Goal: Task Accomplishment & Management: Use online tool/utility

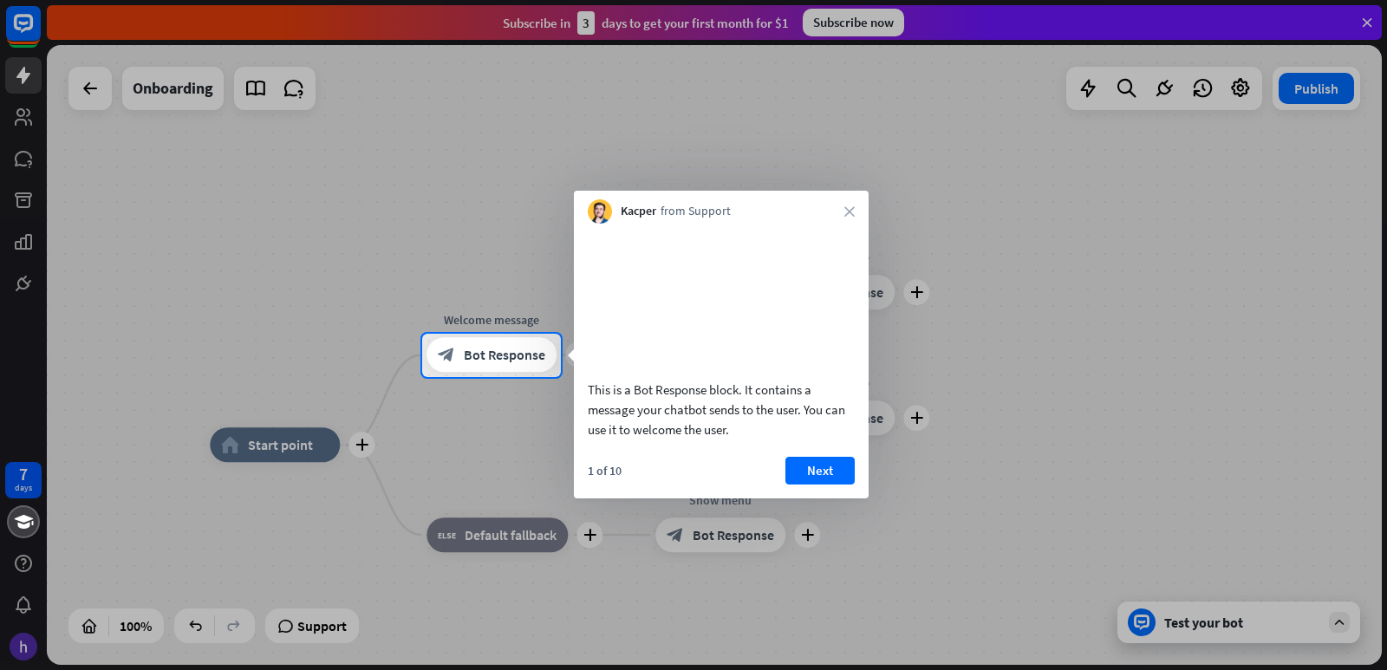
click at [811, 477] on div "This is a Bot Response block. It contains a message your chatbot sends to the u…" at bounding box center [721, 361] width 295 height 275
drag, startPoint x: 808, startPoint y: 485, endPoint x: 807, endPoint y: 499, distance: 13.9
click at [808, 485] on button "Next" at bounding box center [820, 471] width 69 height 28
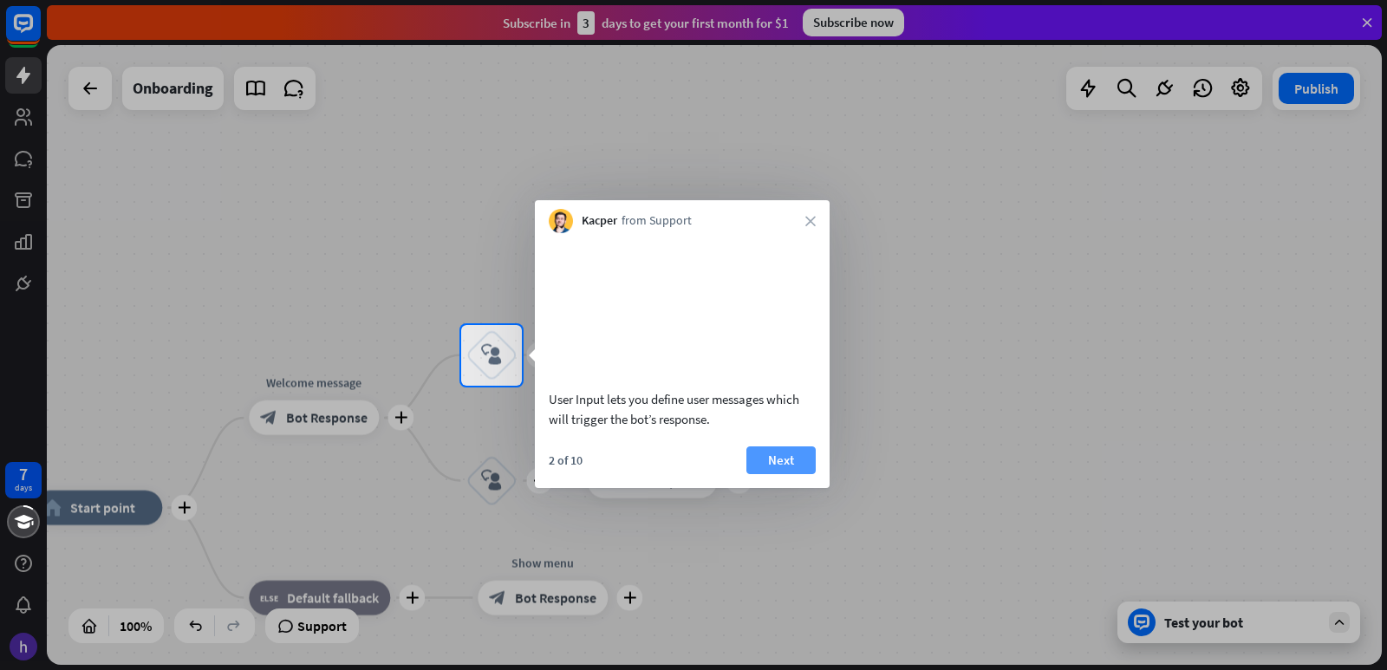
click at [799, 474] on button "Next" at bounding box center [781, 461] width 69 height 28
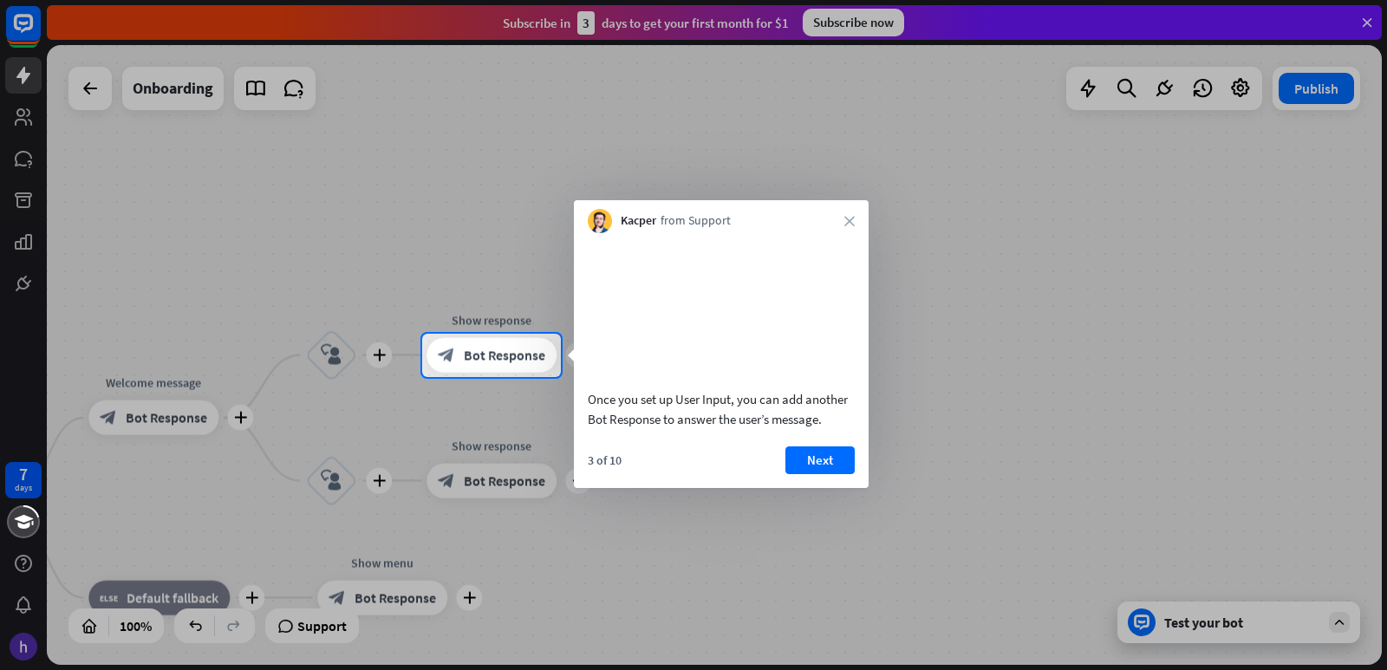
click at [820, 472] on button "Next" at bounding box center [820, 461] width 69 height 28
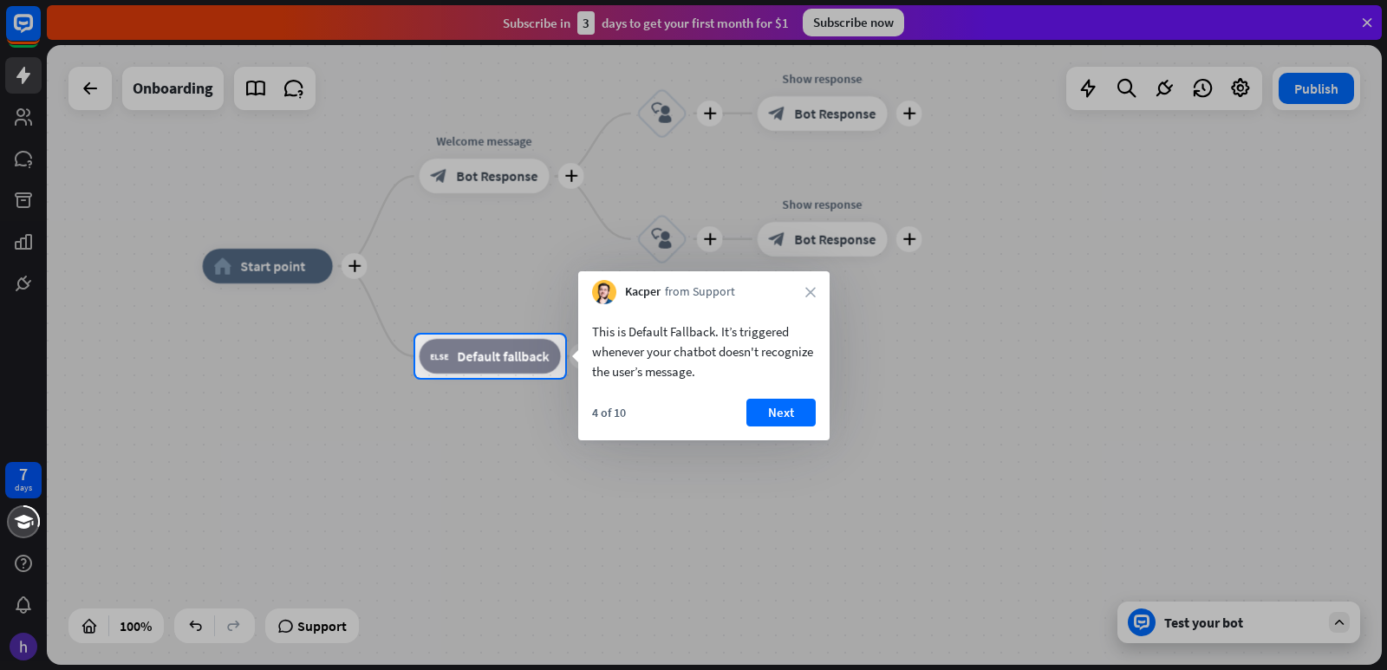
click at [86, 76] on div at bounding box center [693, 167] width 1387 height 335
click at [794, 404] on button "Next" at bounding box center [782, 412] width 69 height 28
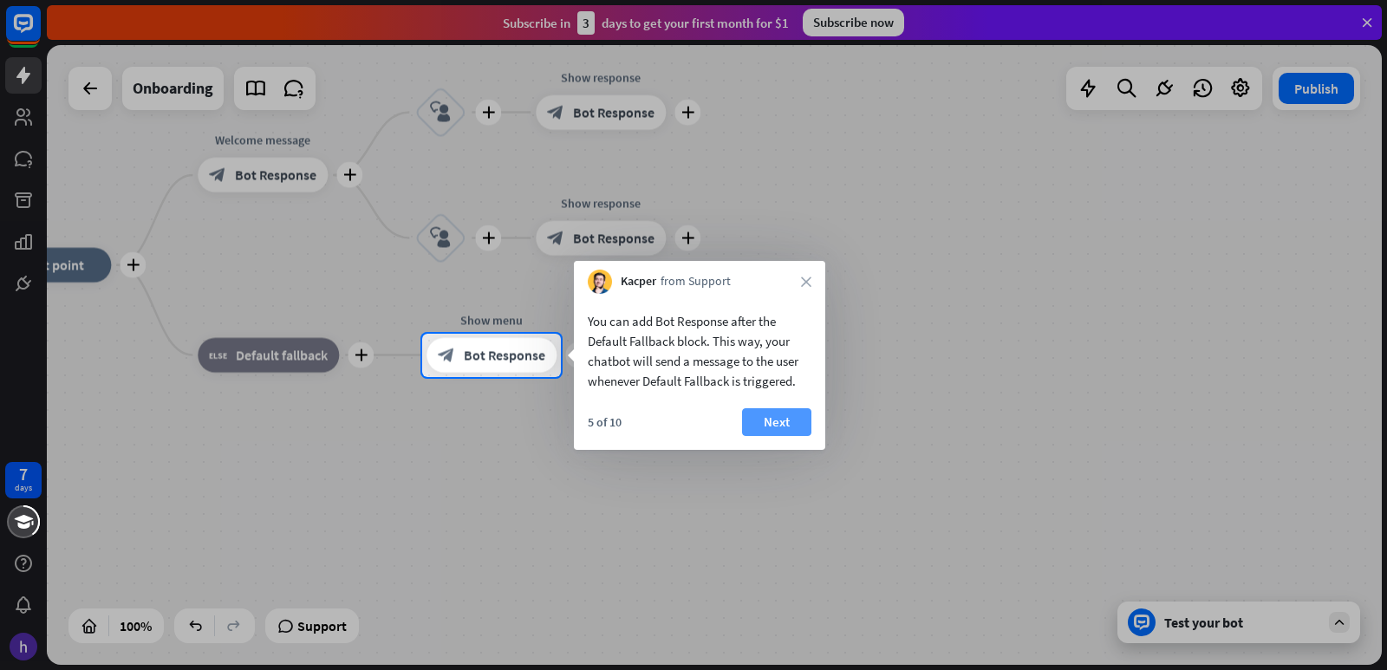
click at [773, 424] on button "Next" at bounding box center [776, 422] width 69 height 28
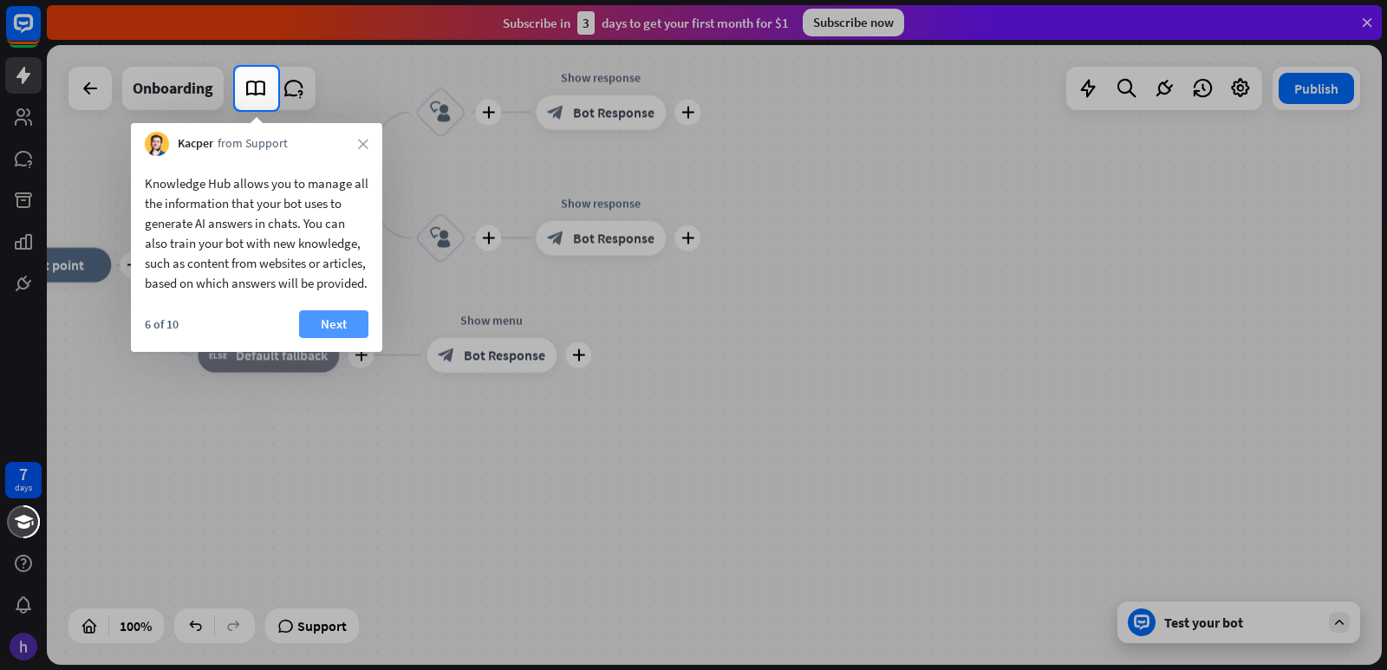
click at [336, 338] on button "Next" at bounding box center [333, 324] width 69 height 28
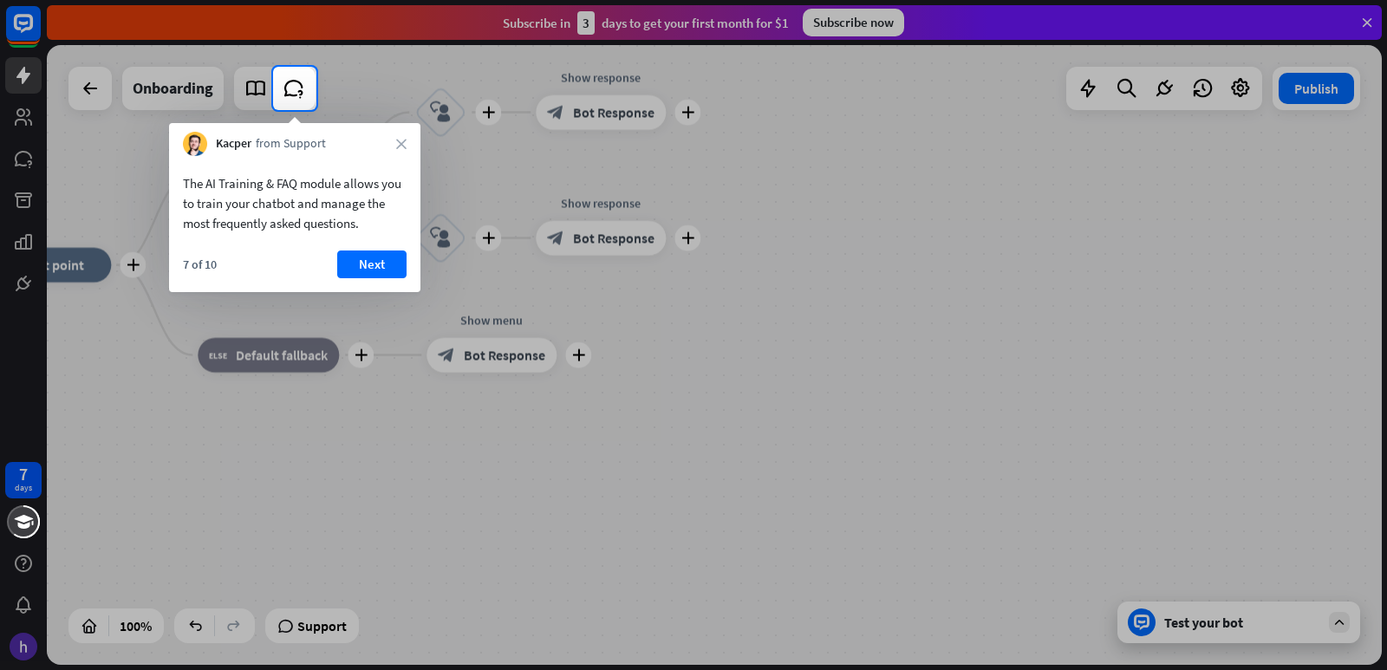
click at [388, 247] on div "The AI Training & FAQ module allows you to train your chatbot and manage the mo…" at bounding box center [294, 224] width 251 height 136
click at [382, 262] on button "Next" at bounding box center [371, 265] width 69 height 28
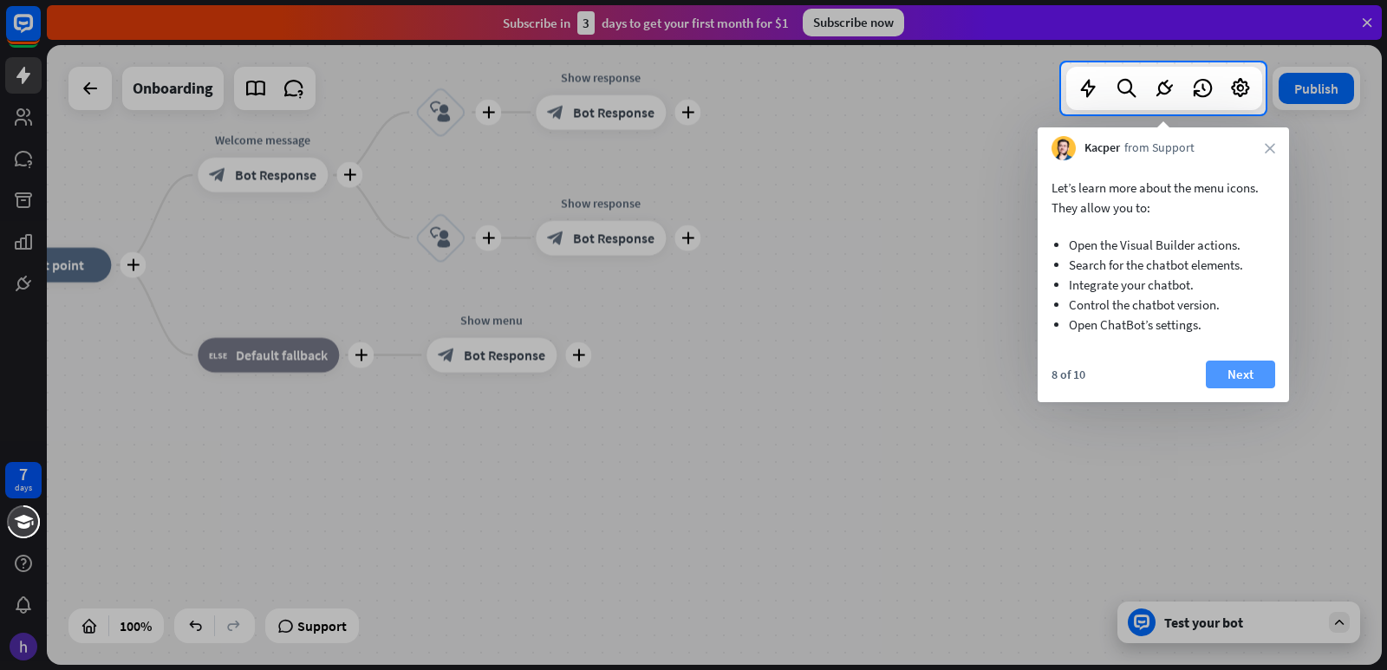
click at [1233, 367] on button "Next" at bounding box center [1240, 375] width 69 height 28
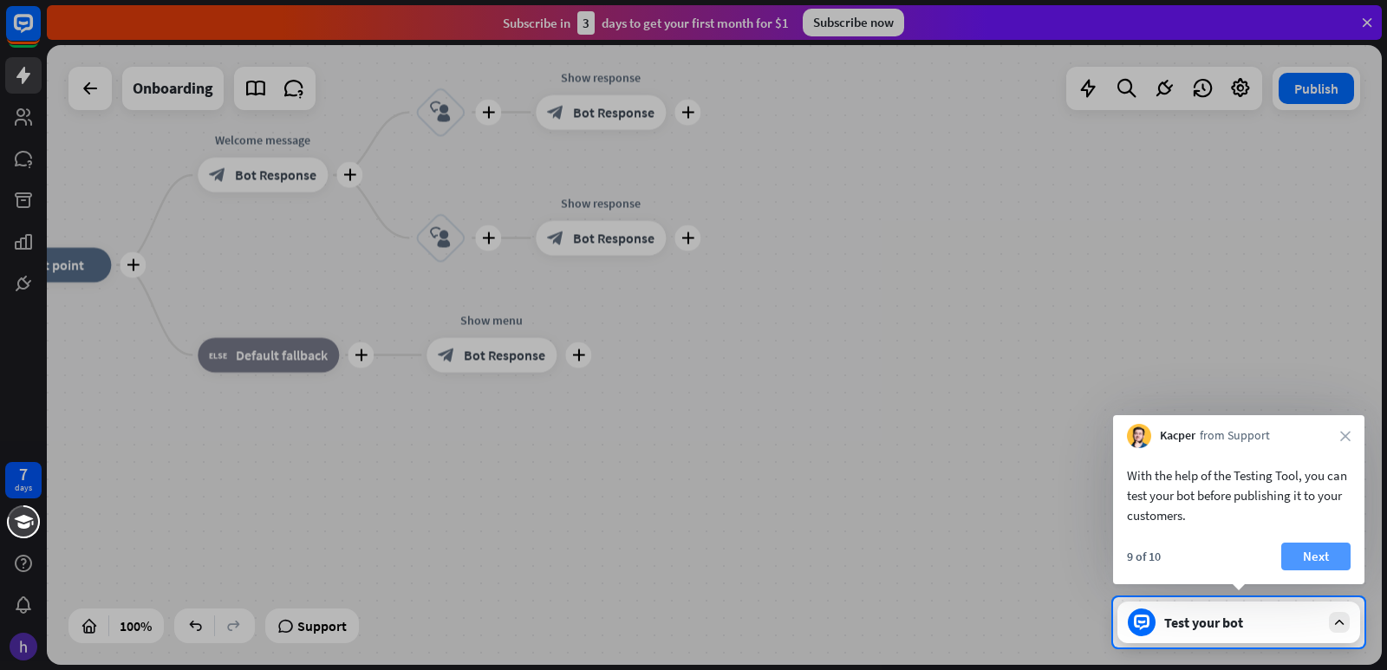
click at [1336, 563] on button "Next" at bounding box center [1316, 557] width 69 height 28
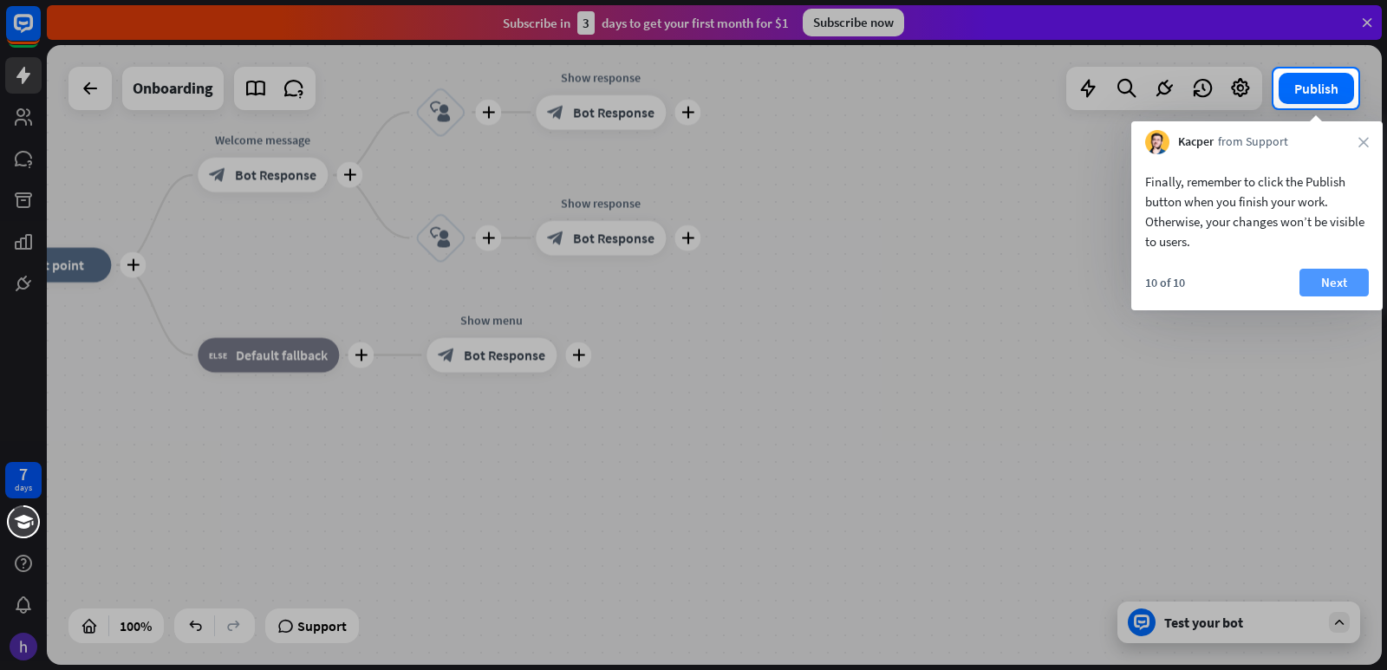
click at [1363, 277] on button "Next" at bounding box center [1334, 283] width 69 height 28
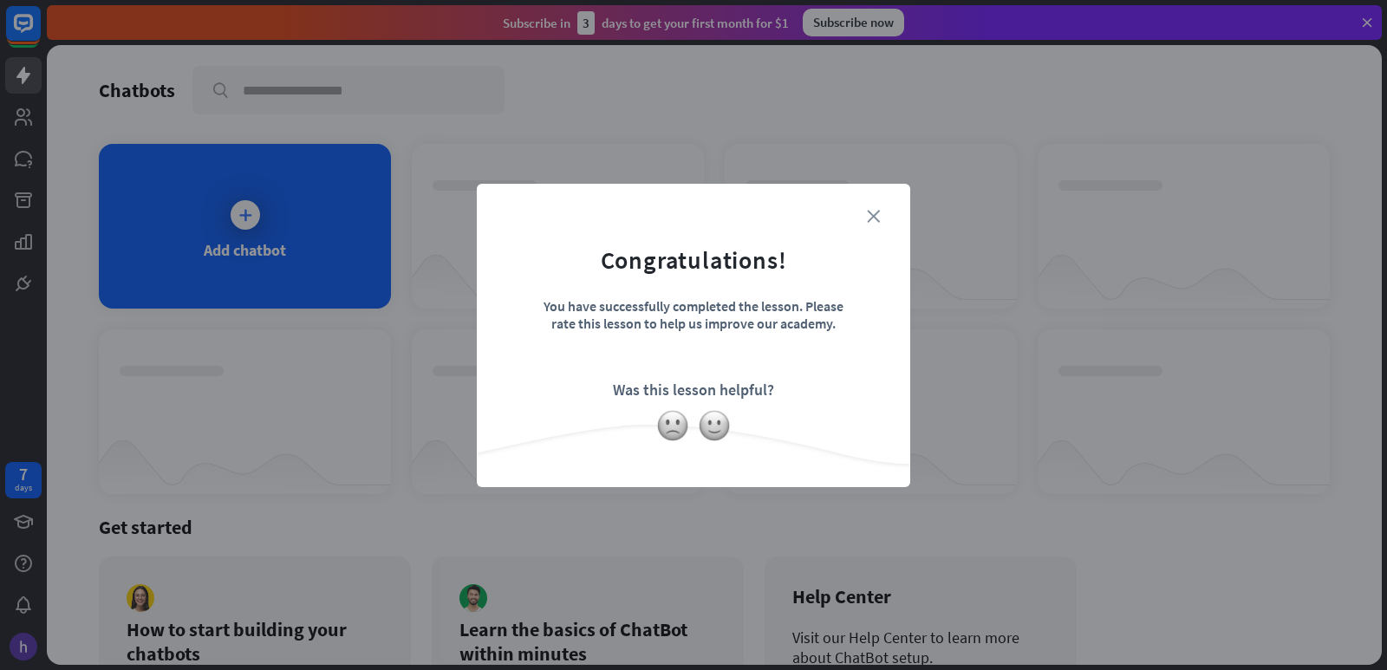
click at [874, 215] on icon "close" at bounding box center [873, 216] width 13 height 13
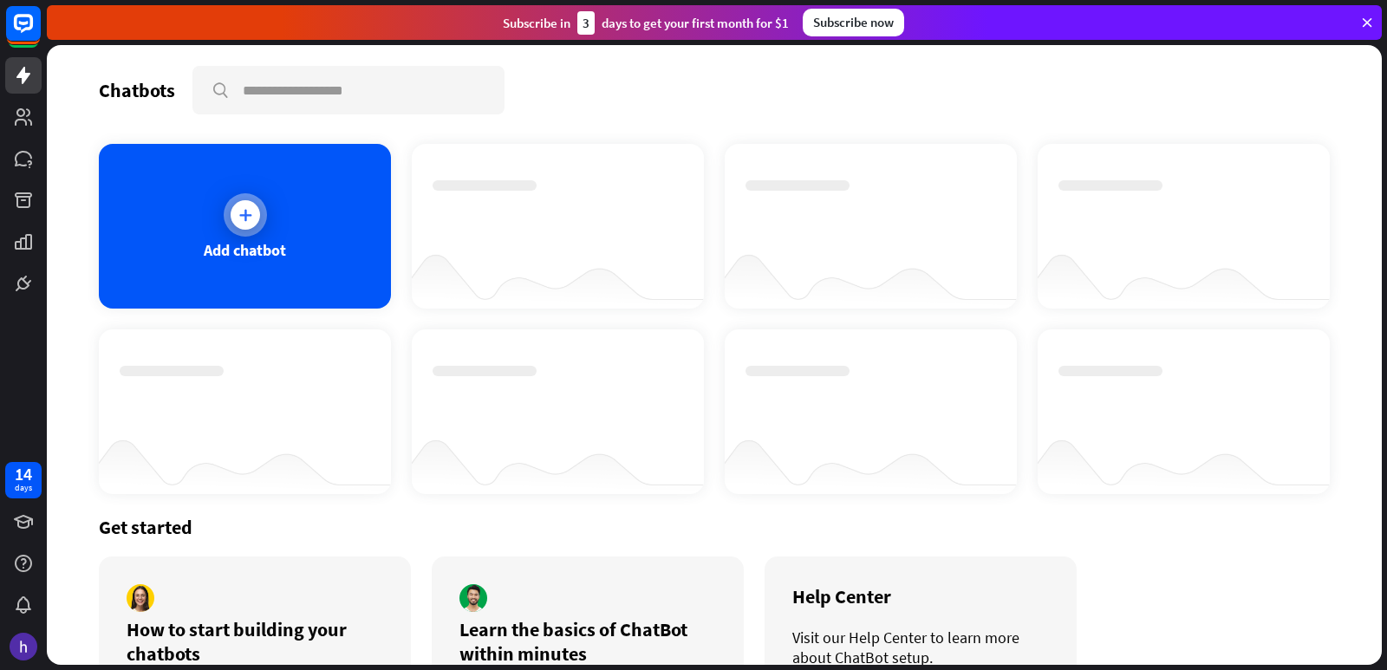
click at [281, 230] on div "Add chatbot" at bounding box center [245, 226] width 292 height 165
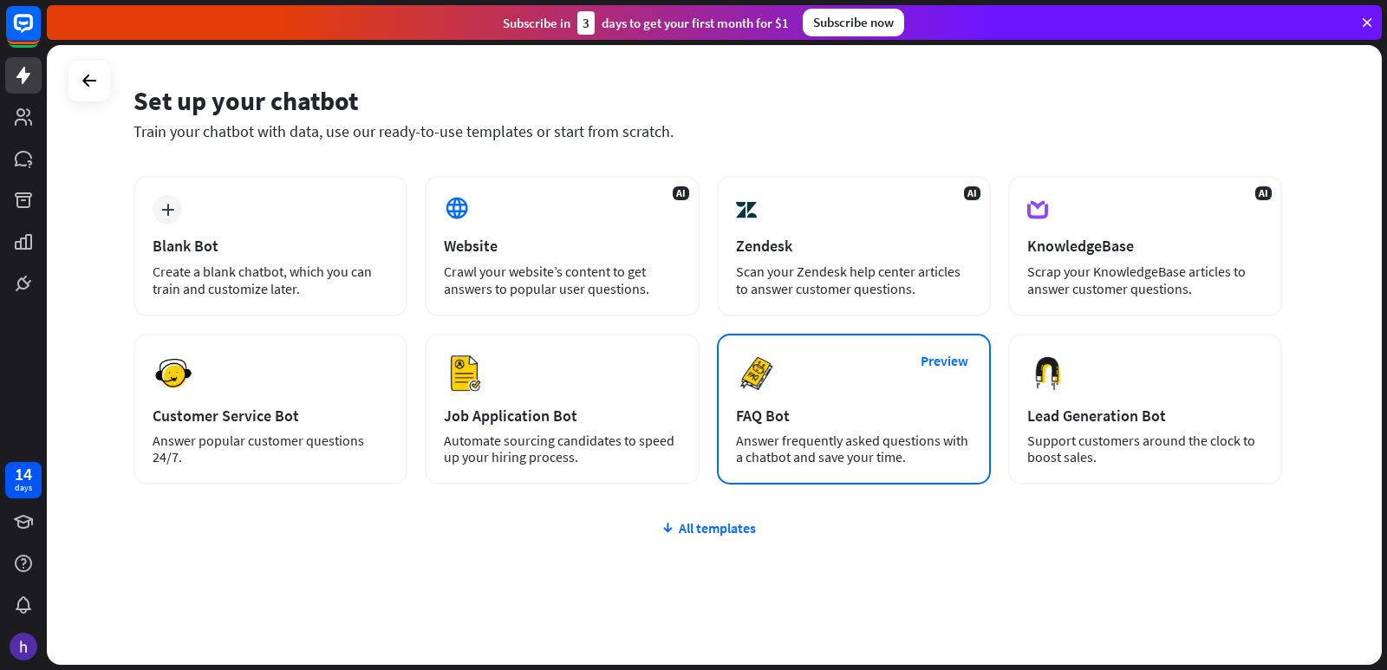
scroll to position [80, 0]
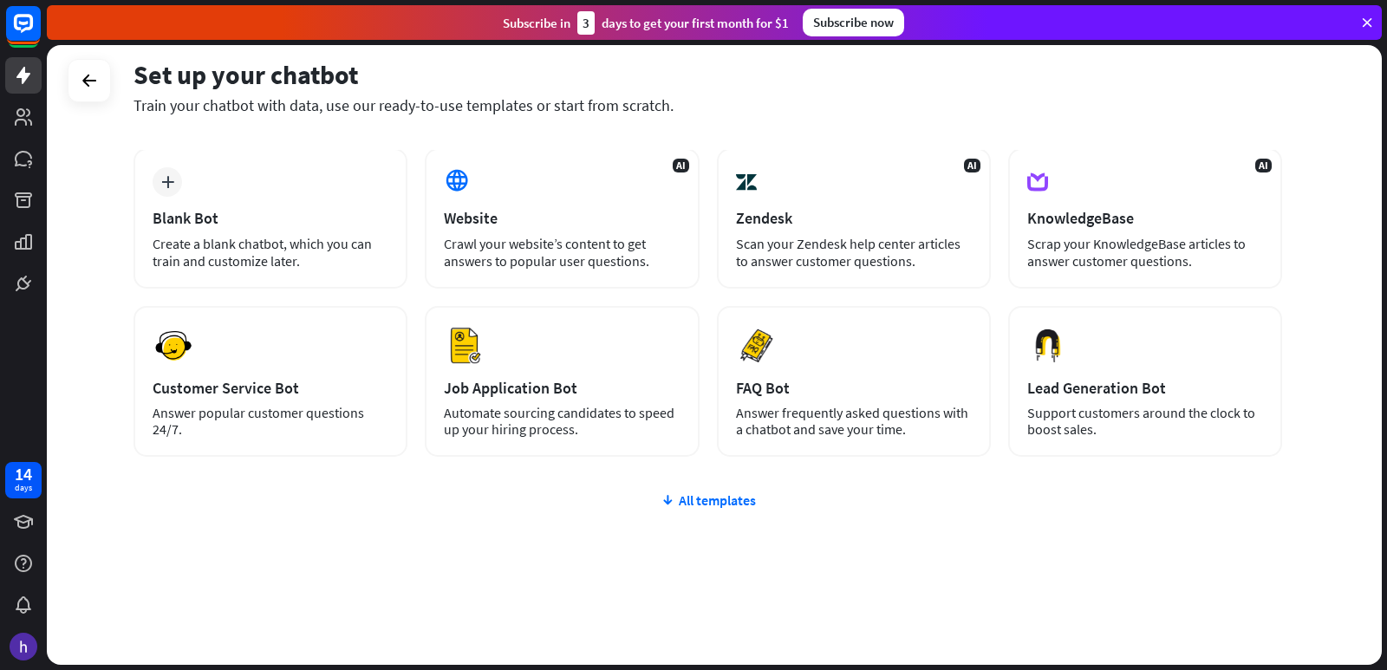
click at [741, 509] on div "plus Blank Bot Create a blank chatbot, which you can train and customize later.…" at bounding box center [708, 406] width 1149 height 517
click at [740, 509] on div "plus Blank Bot Create a blank chatbot, which you can train and customize later.…" at bounding box center [708, 406] width 1149 height 517
click at [684, 493] on div "All templates" at bounding box center [708, 500] width 1149 height 17
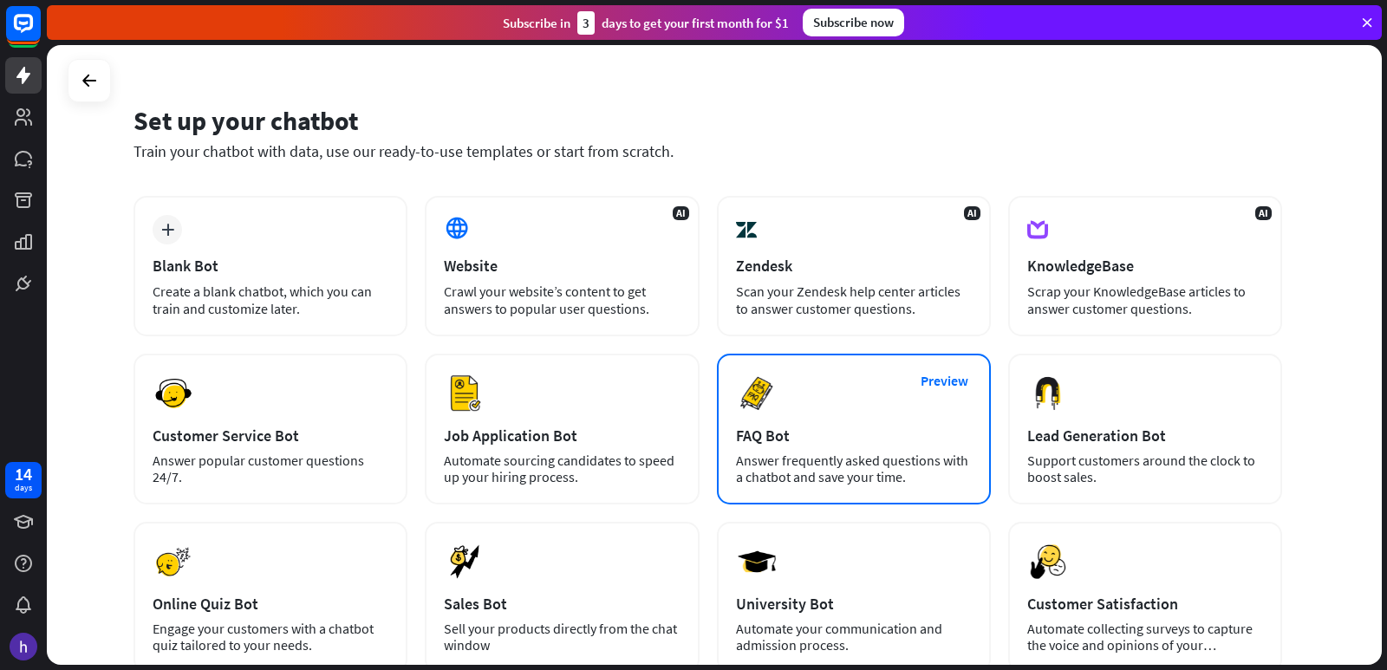
scroll to position [0, 0]
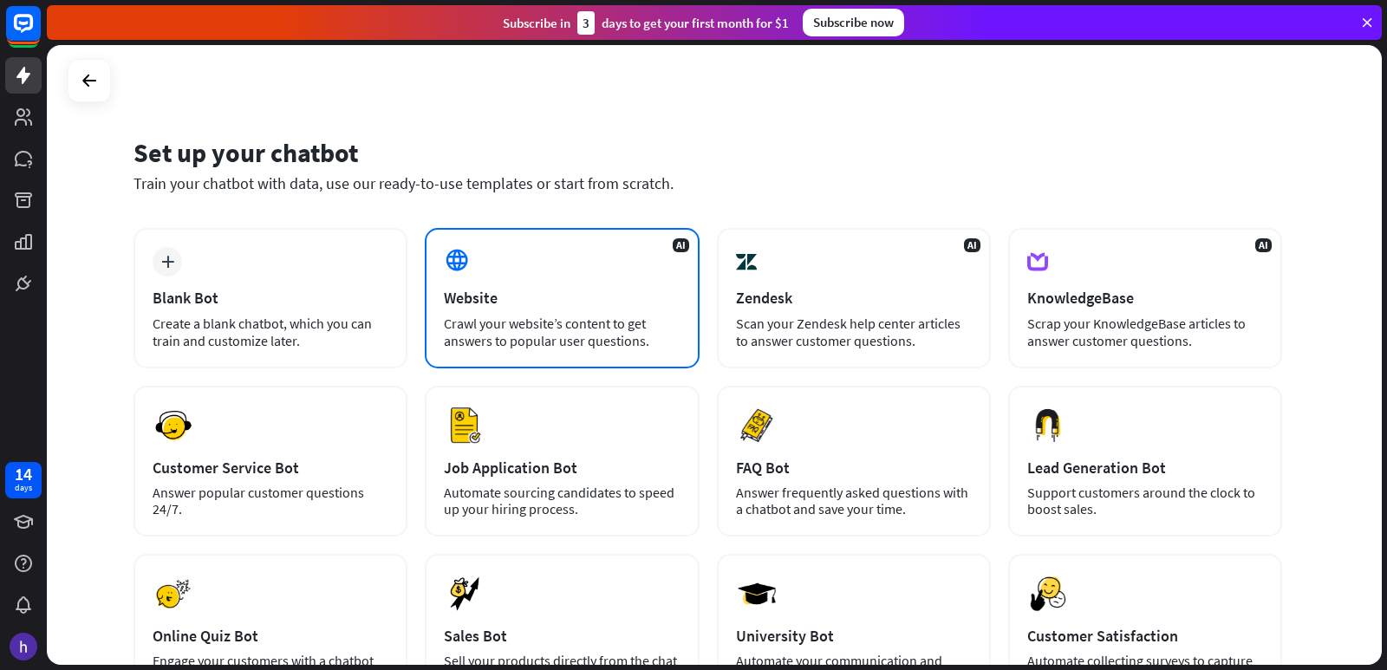
click at [483, 313] on div "AI Website Crawl your website’s content to get answers to popular user question…" at bounding box center [562, 298] width 274 height 140
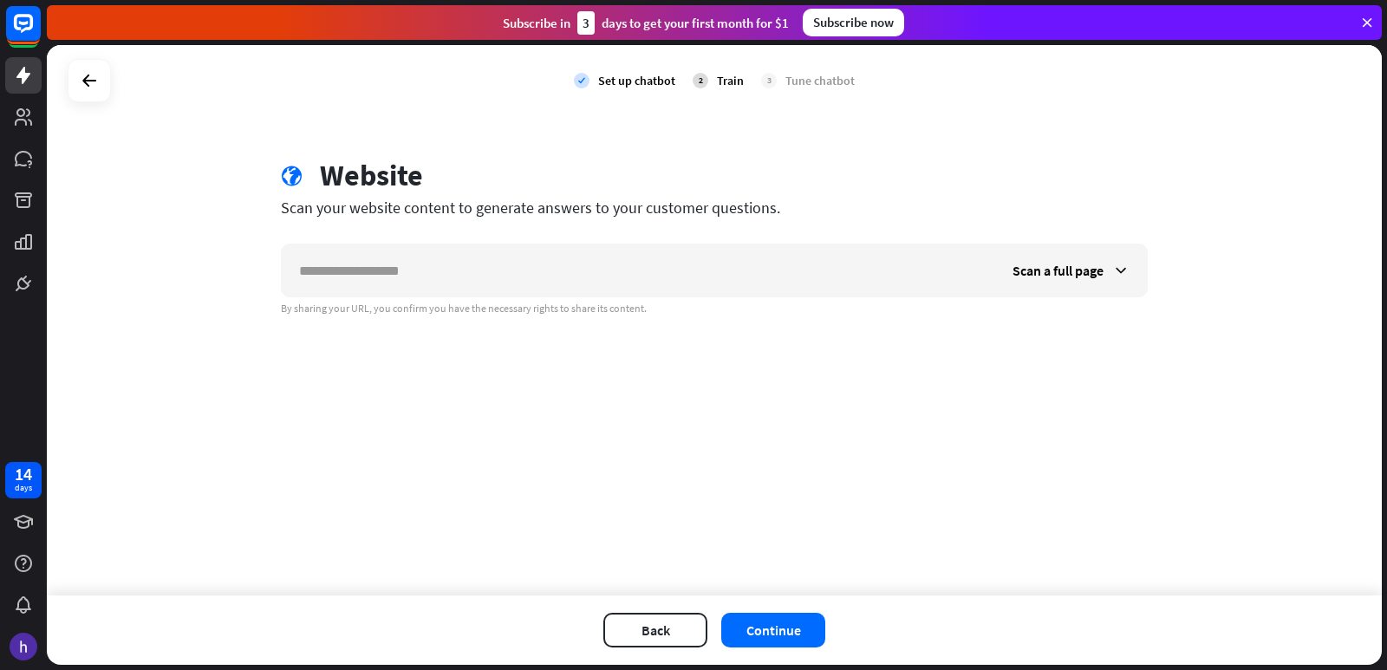
click at [110, 91] on div at bounding box center [89, 80] width 43 height 43
click at [86, 90] on icon at bounding box center [89, 80] width 21 height 21
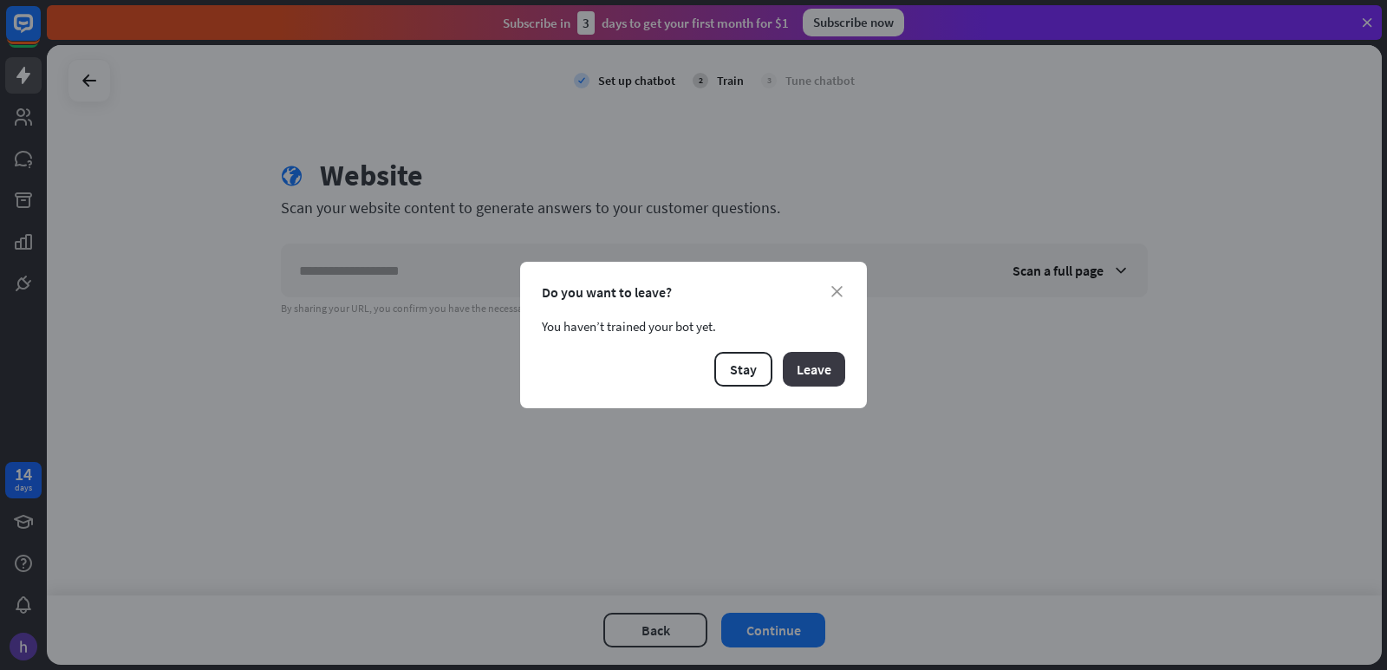
click at [806, 379] on button "Leave" at bounding box center [814, 369] width 62 height 35
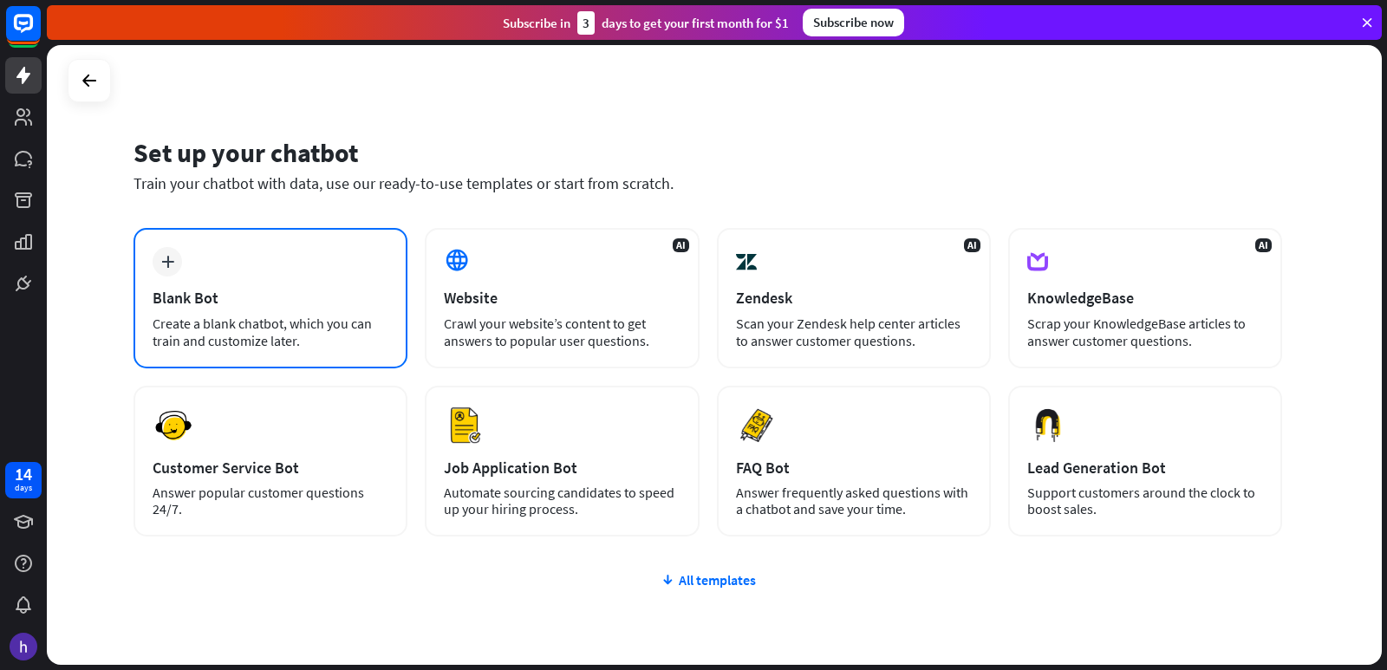
click at [261, 304] on div "Blank Bot" at bounding box center [271, 298] width 236 height 20
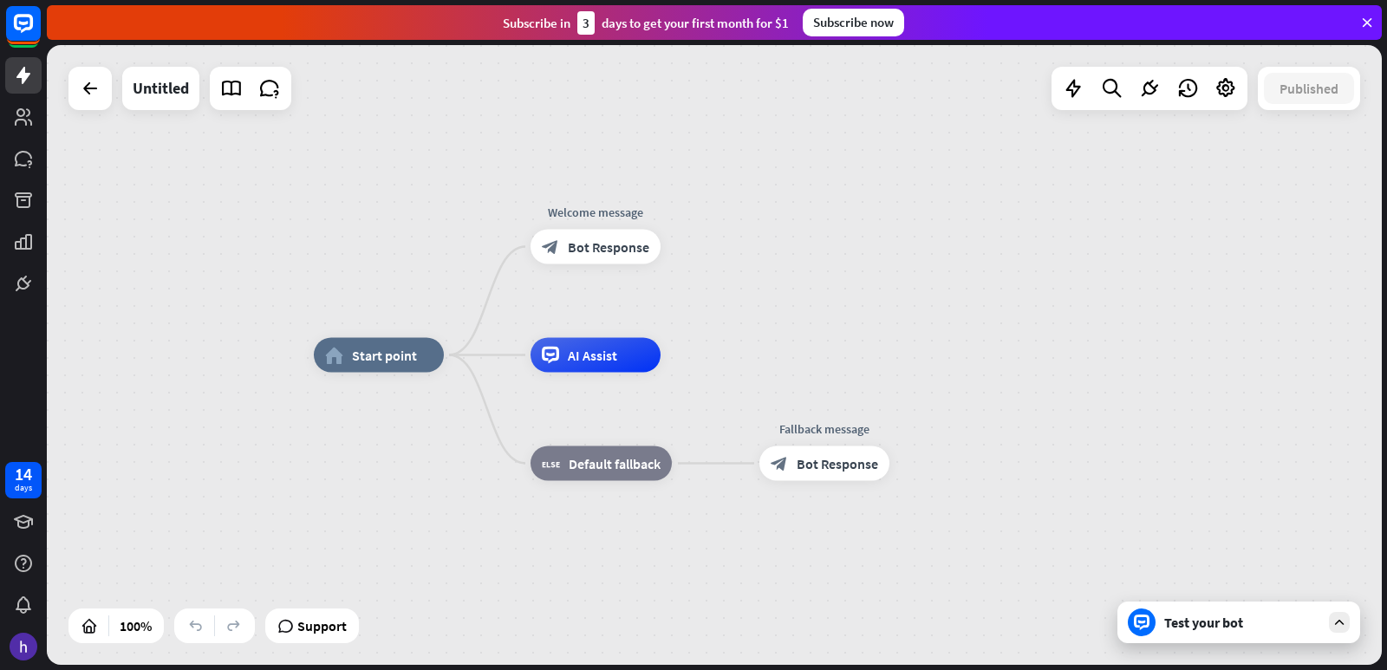
click at [114, 103] on div "Untitled" at bounding box center [180, 88] width 223 height 43
click at [108, 103] on div at bounding box center [90, 88] width 43 height 43
click at [91, 95] on icon at bounding box center [90, 88] width 21 height 21
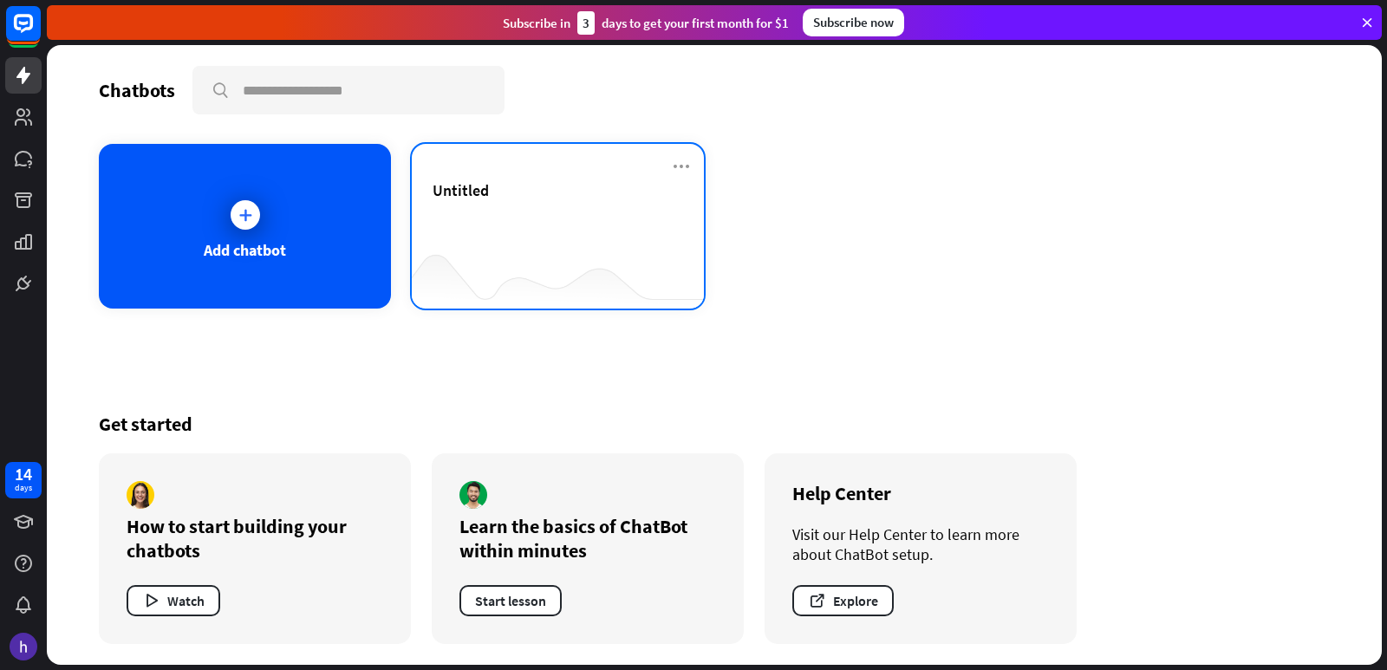
click at [513, 238] on div "Untitled" at bounding box center [558, 210] width 251 height 61
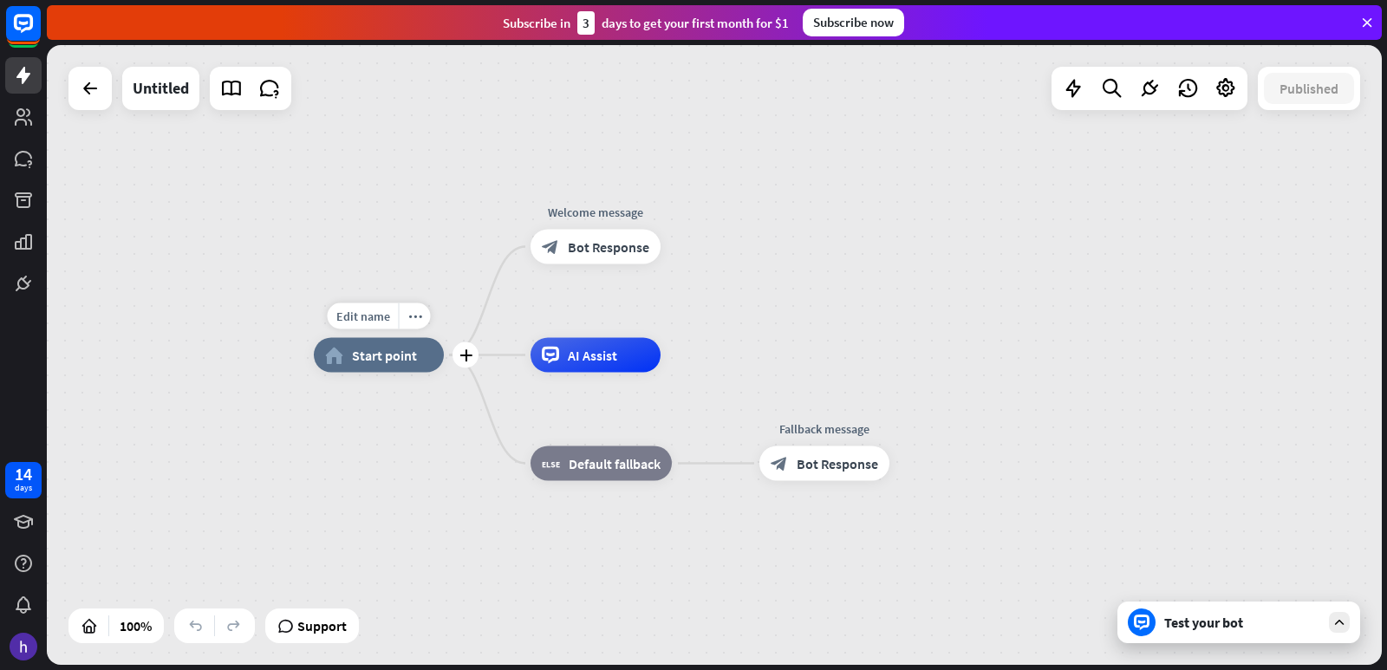
click at [395, 362] on span "Start point" at bounding box center [384, 355] width 65 height 17
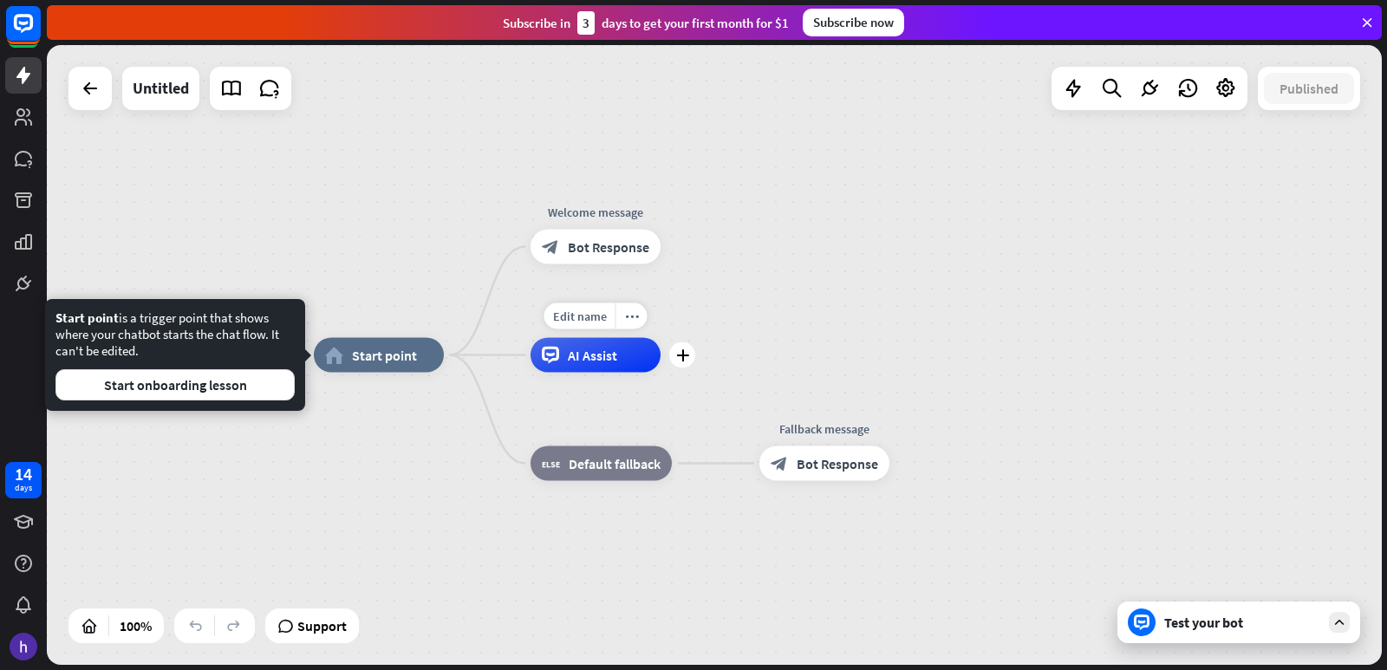
click at [599, 356] on span "AI Assist" at bounding box center [592, 355] width 49 height 17
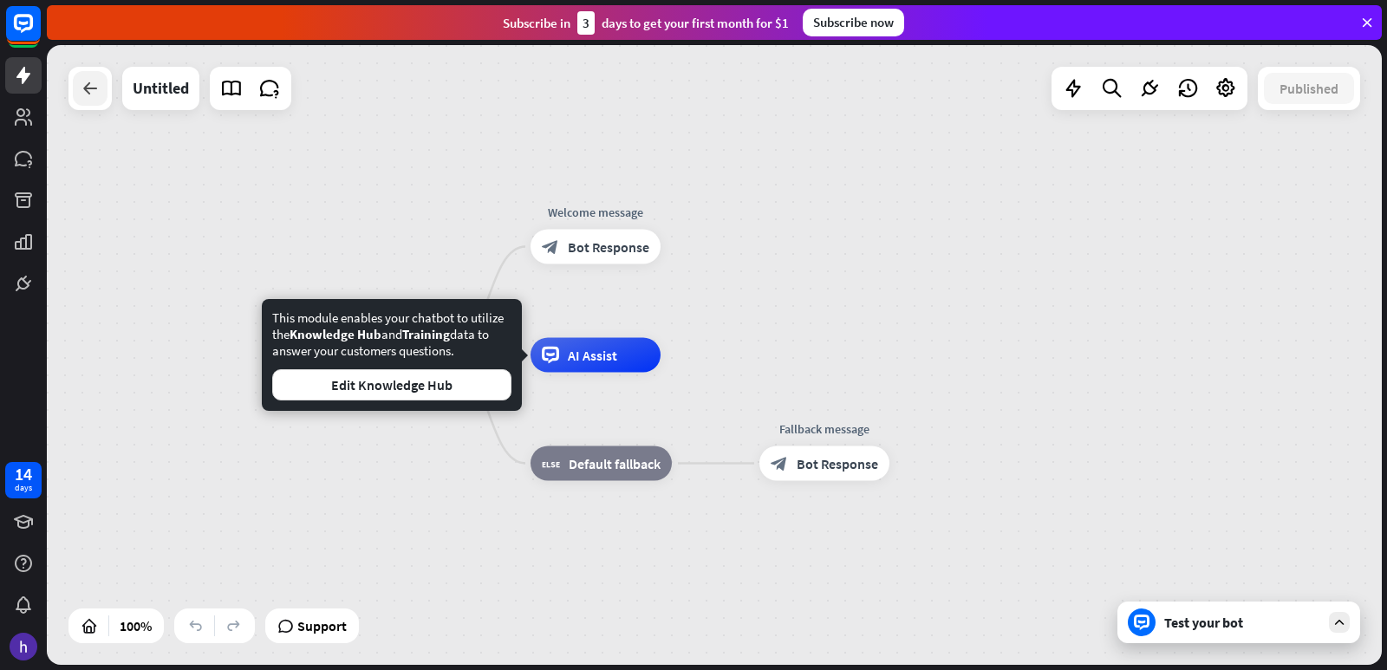
click at [88, 102] on div at bounding box center [90, 88] width 35 height 35
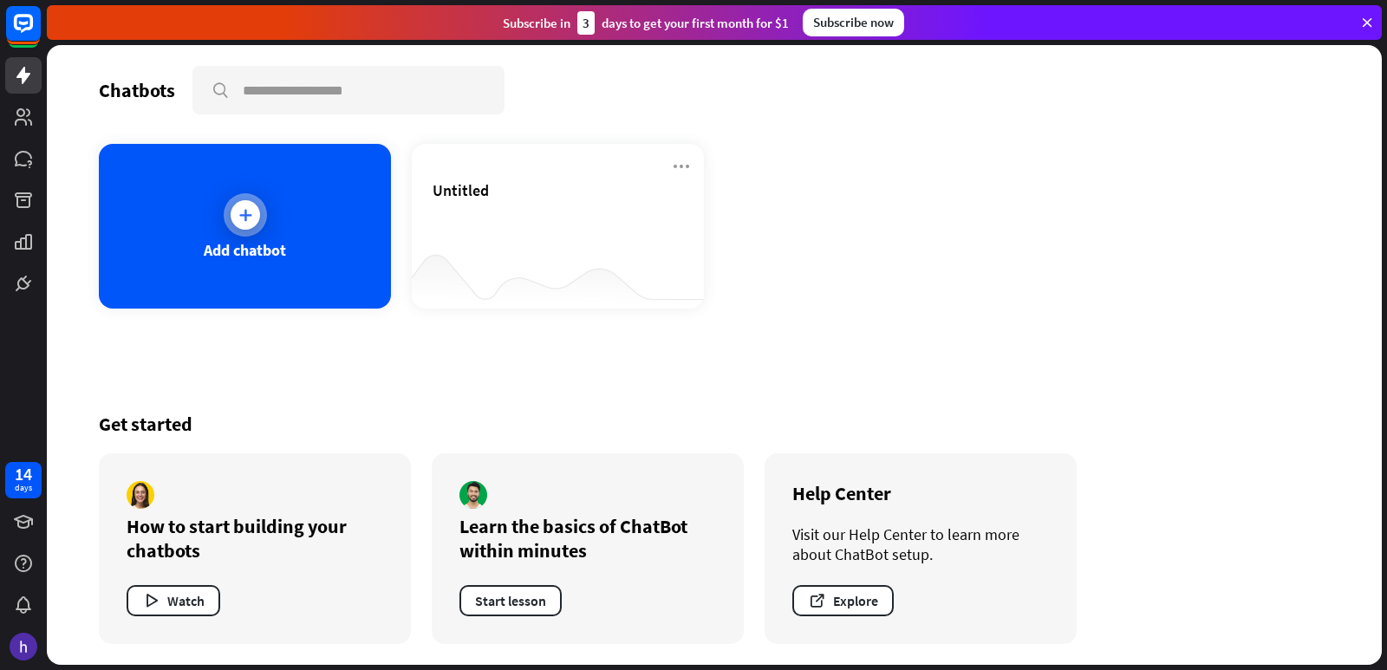
click at [192, 204] on div "Add chatbot" at bounding box center [245, 226] width 292 height 165
